Goal: Find specific page/section: Find specific page/section

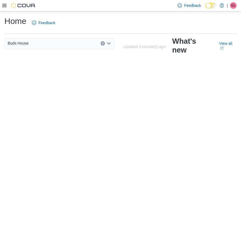
click at [68, 85] on div "Home Feedback Buds House Updated 3 minute(s) ago What's new View all (opens in …" at bounding box center [120, 118] width 241 height 215
click at [6, 6] on icon at bounding box center [4, 5] width 4 height 4
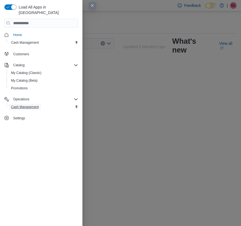
click at [24, 105] on span "Cash Management" at bounding box center [25, 107] width 28 height 4
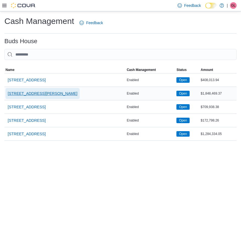
click at [29, 94] on span "[STREET_ADDRESS][PERSON_NAME]" at bounding box center [43, 93] width 70 height 5
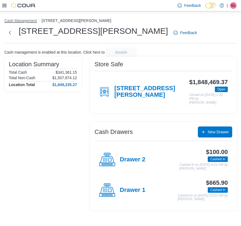
click at [27, 20] on button "Cash Management" at bounding box center [20, 20] width 32 height 4
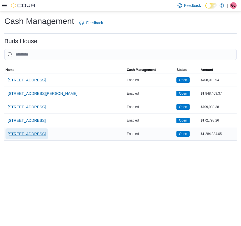
click at [32, 130] on span "[STREET_ADDRESS]" at bounding box center [27, 133] width 38 height 11
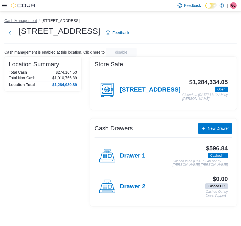
click at [16, 20] on button "Cash Management" at bounding box center [20, 20] width 32 height 4
